Goal: Navigation & Orientation: Find specific page/section

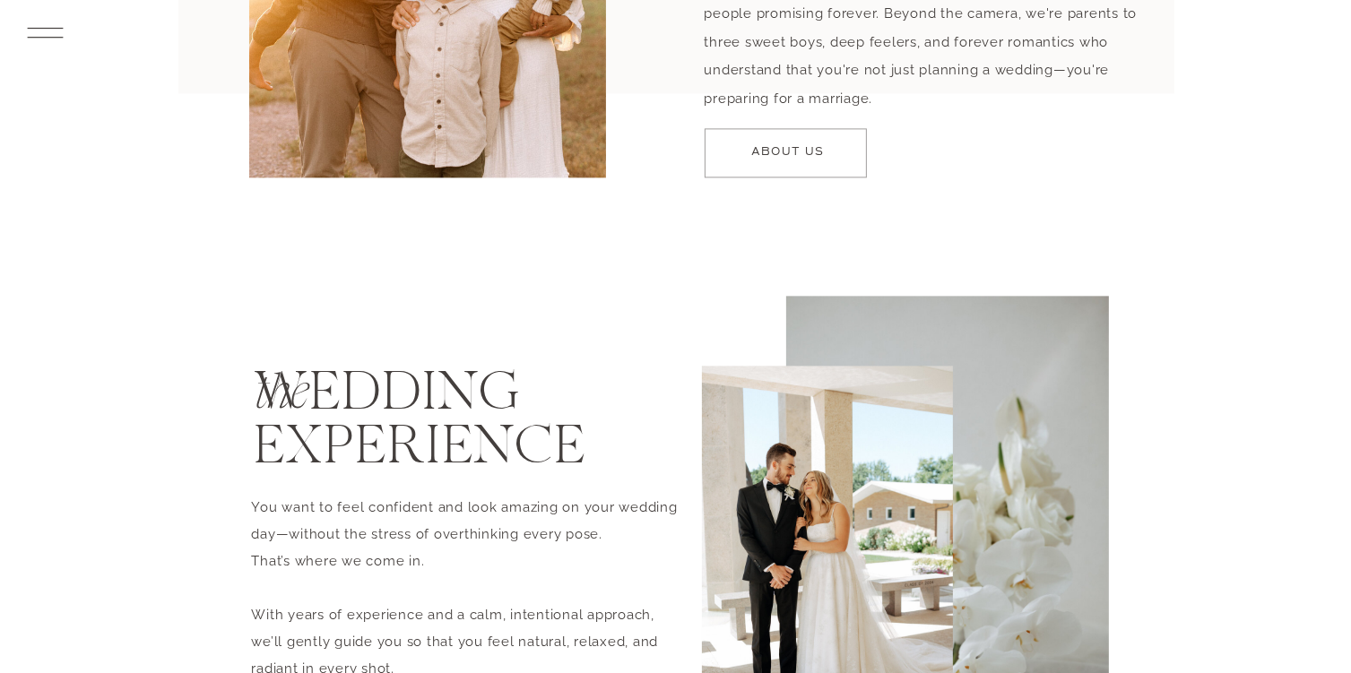
scroll to position [3435, 0]
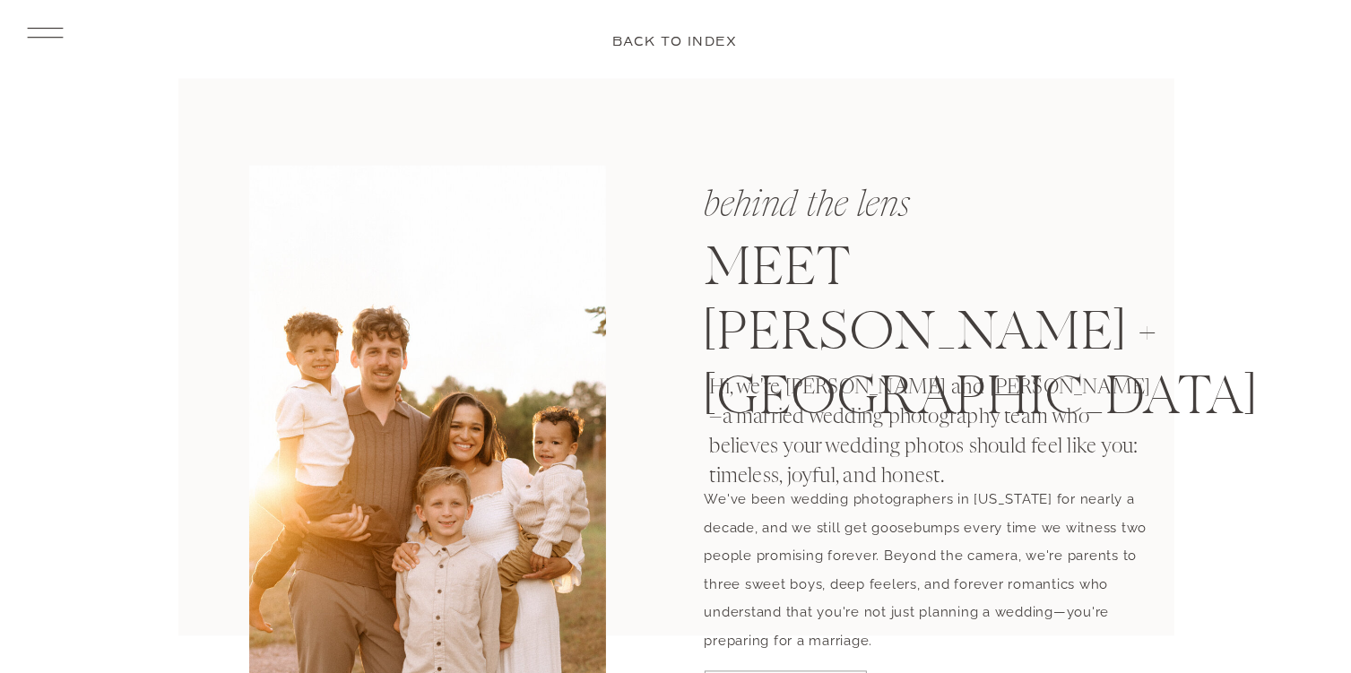
click at [46, 33] on icon at bounding box center [45, 32] width 47 height 49
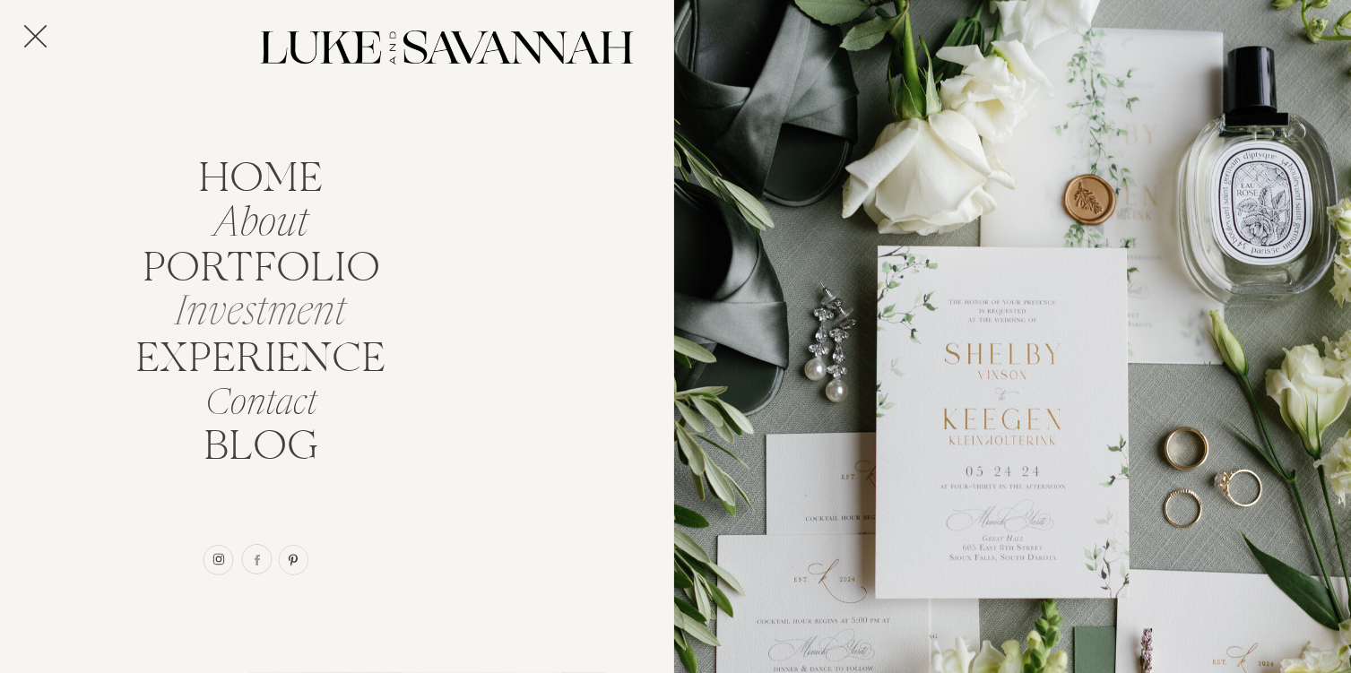
click at [321, 322] on nav "Investment" at bounding box center [261, 306] width 192 height 34
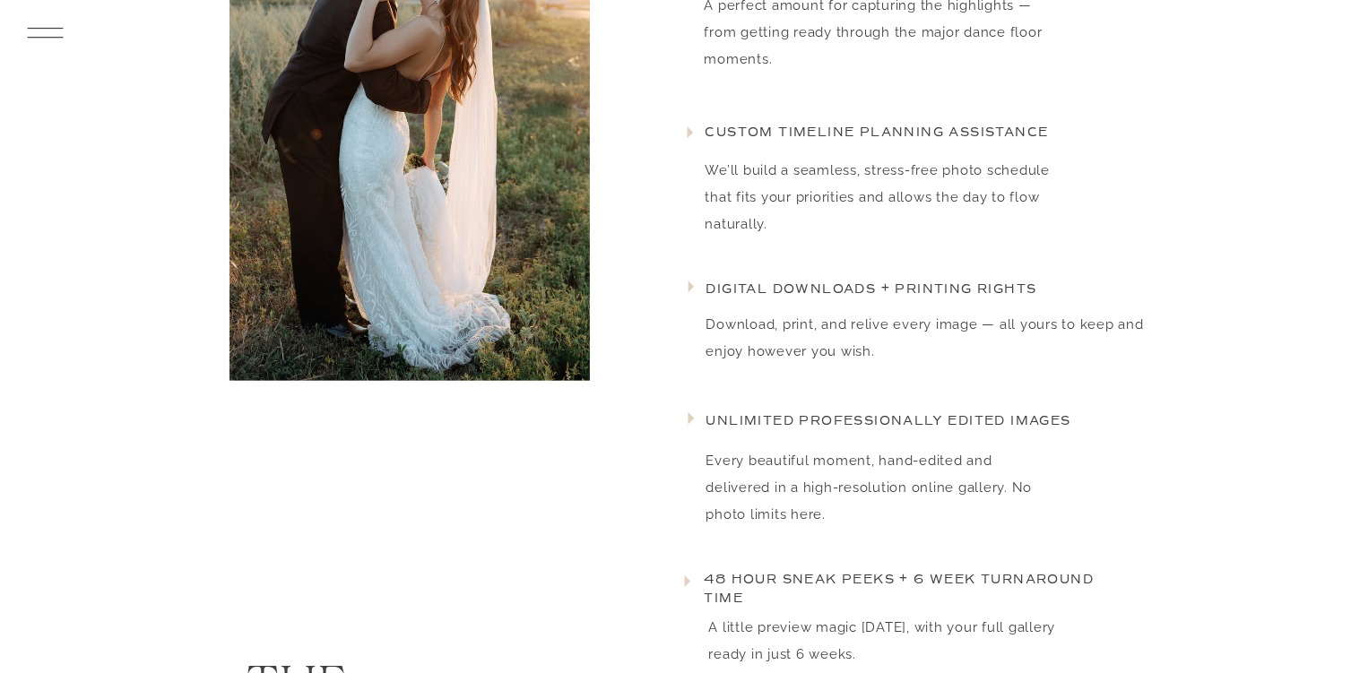
scroll to position [1972, 0]
click at [36, 37] on rect at bounding box center [45, 37] width 36 height 1
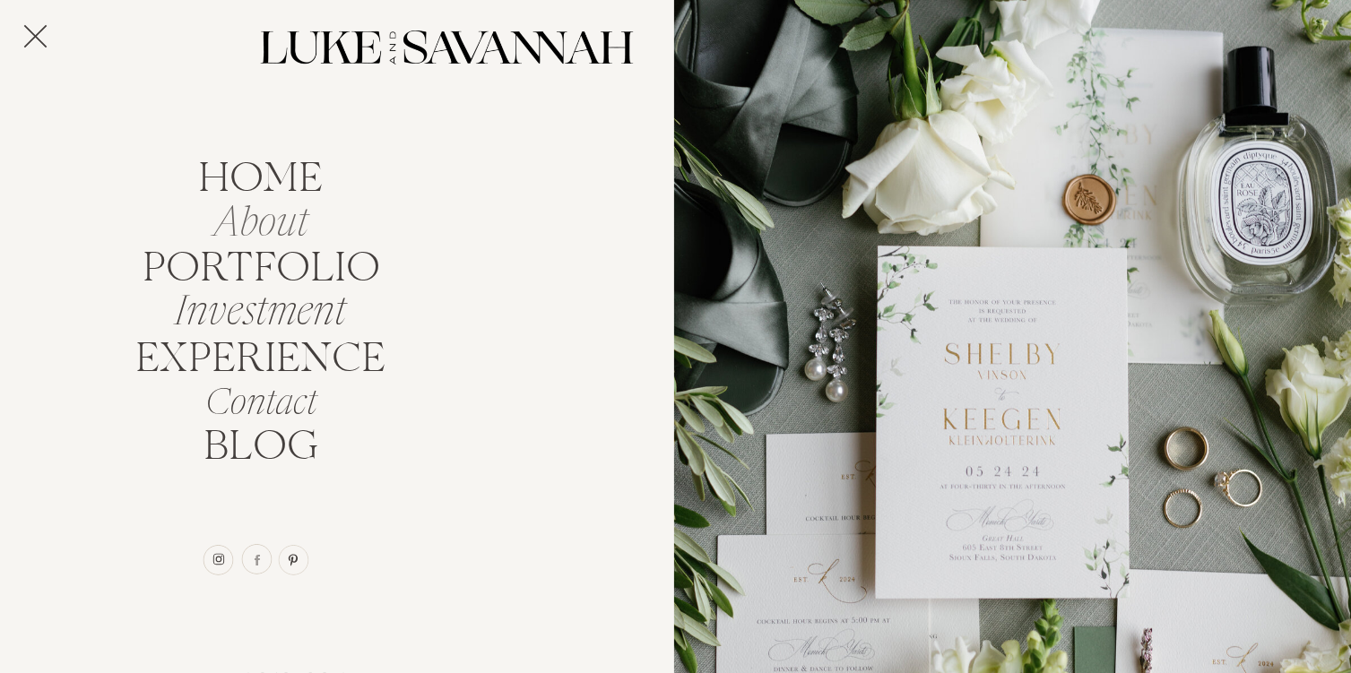
click at [276, 232] on nav "About" at bounding box center [261, 218] width 159 height 34
